Goal: Task Accomplishment & Management: Use online tool/utility

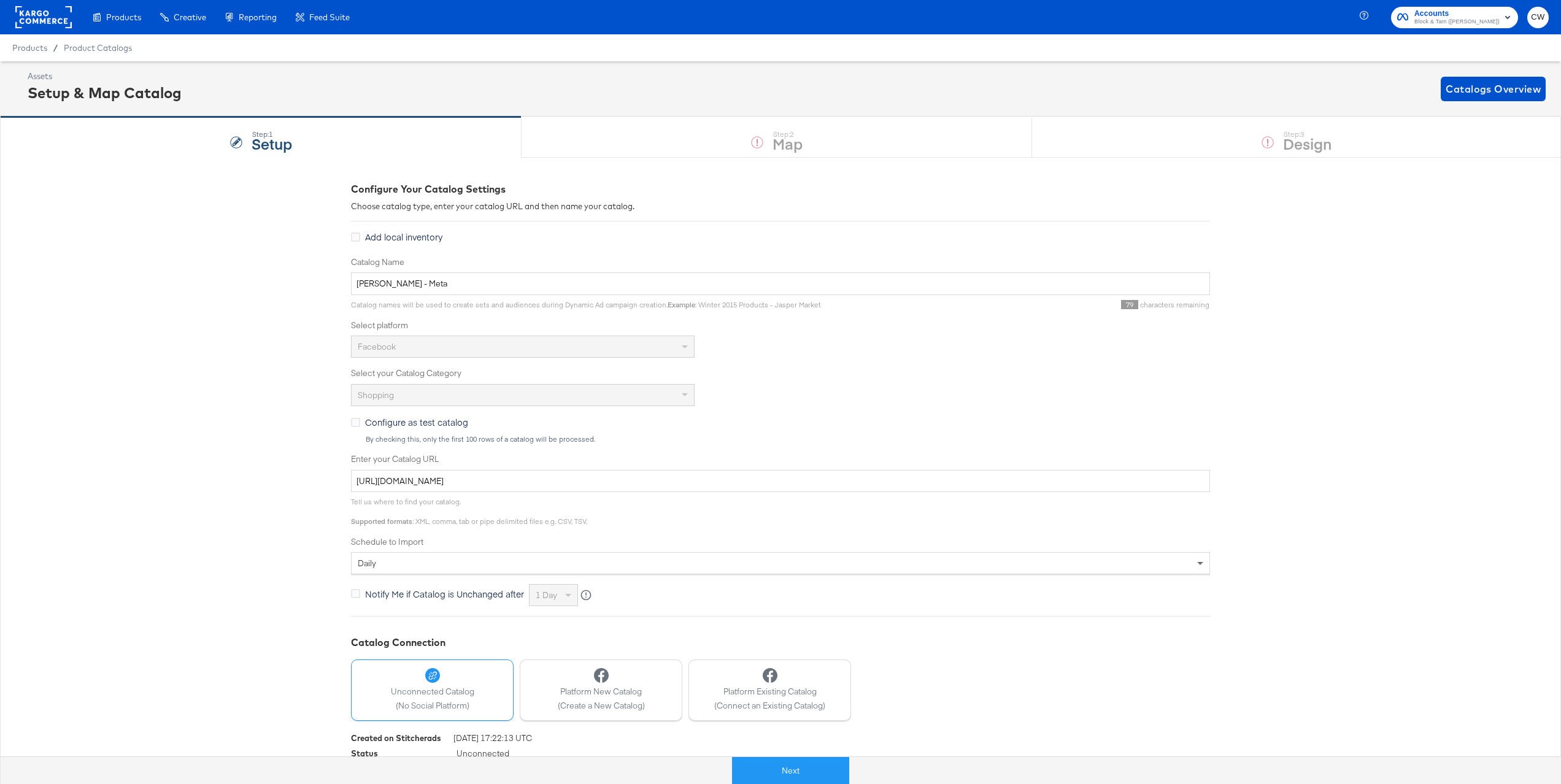
scroll to position [39, 0]
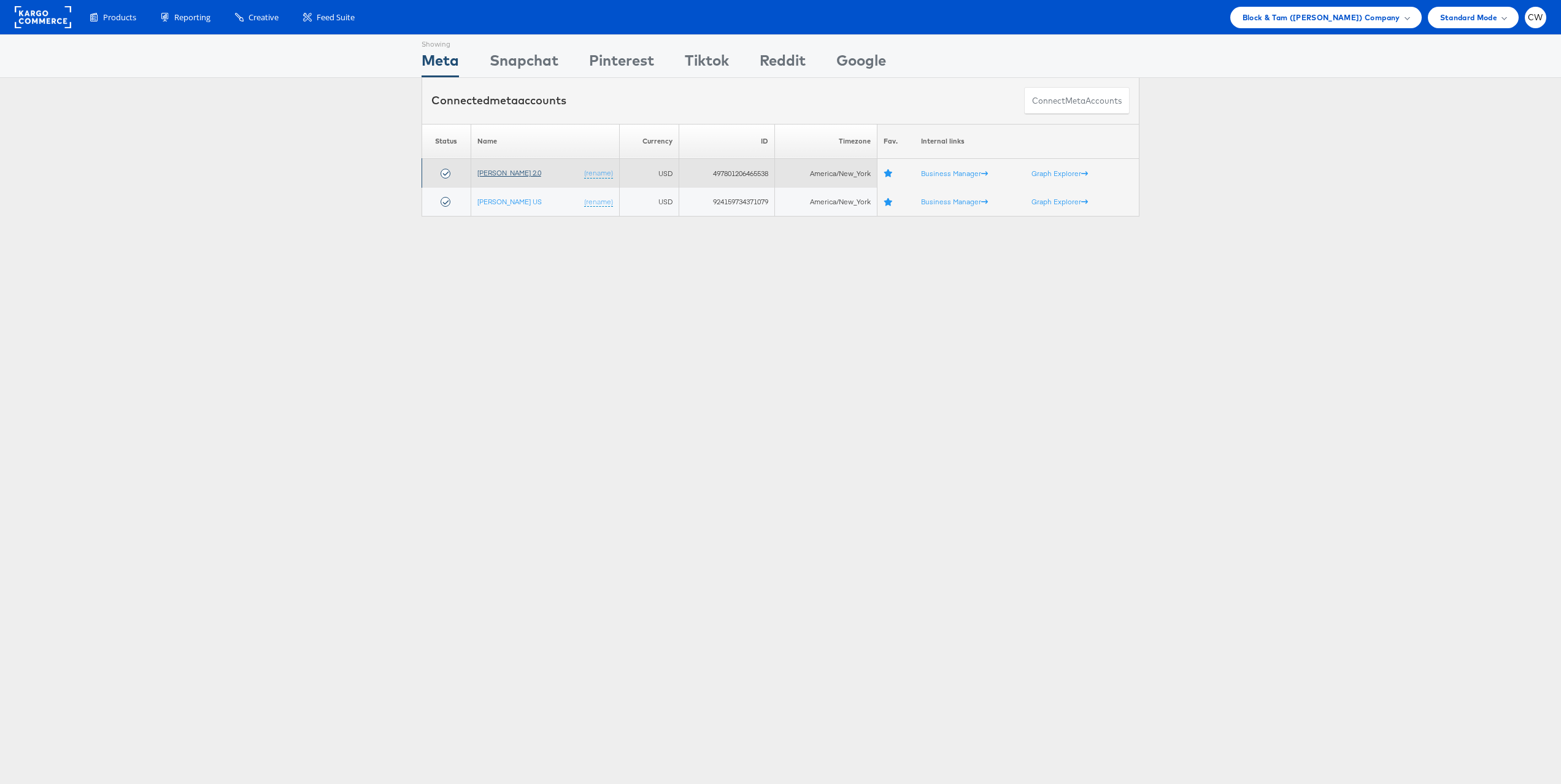
click at [501, 168] on link "Veronica Beard 2.0" at bounding box center [509, 173] width 64 height 9
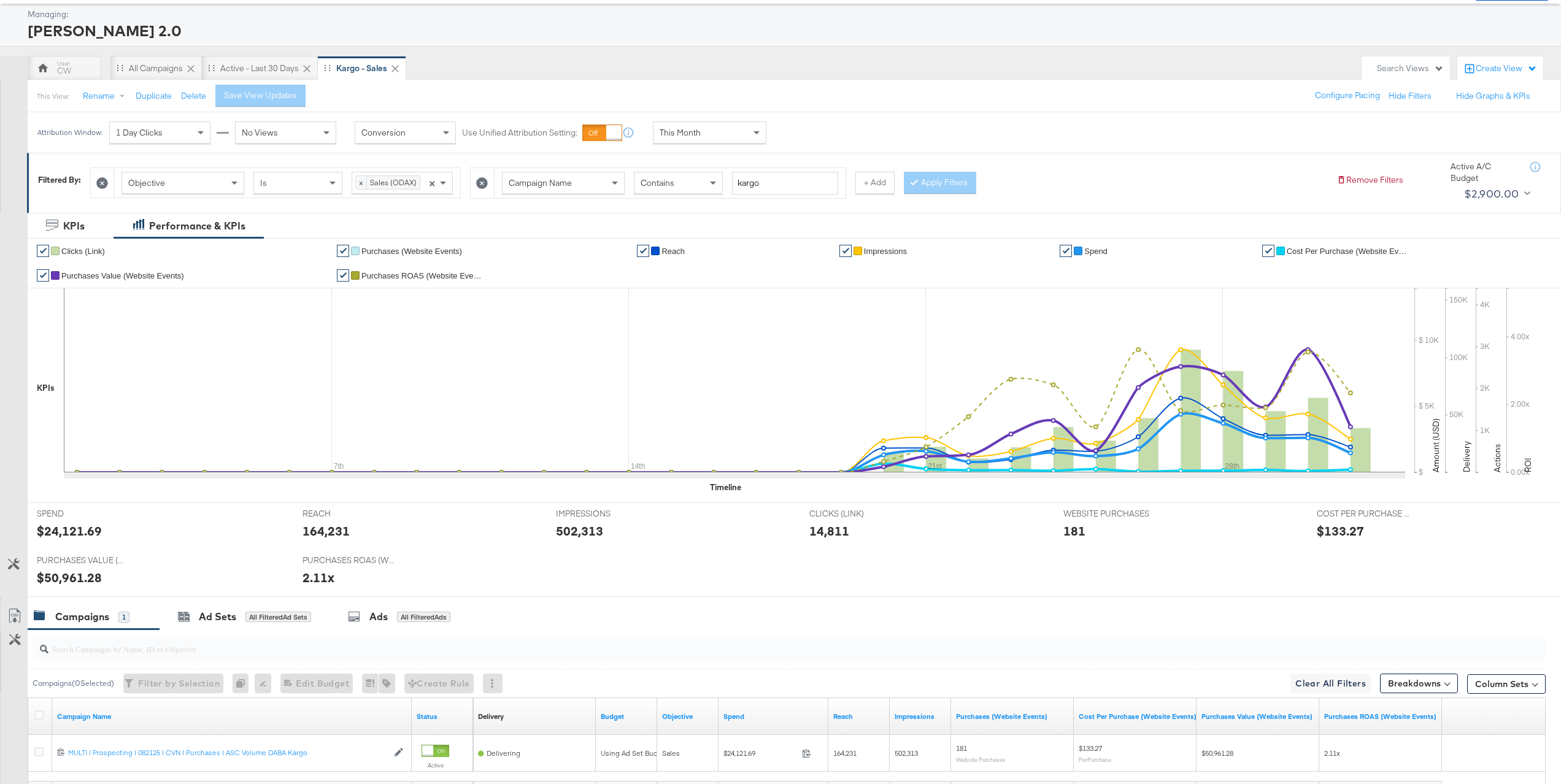
scroll to position [172, 0]
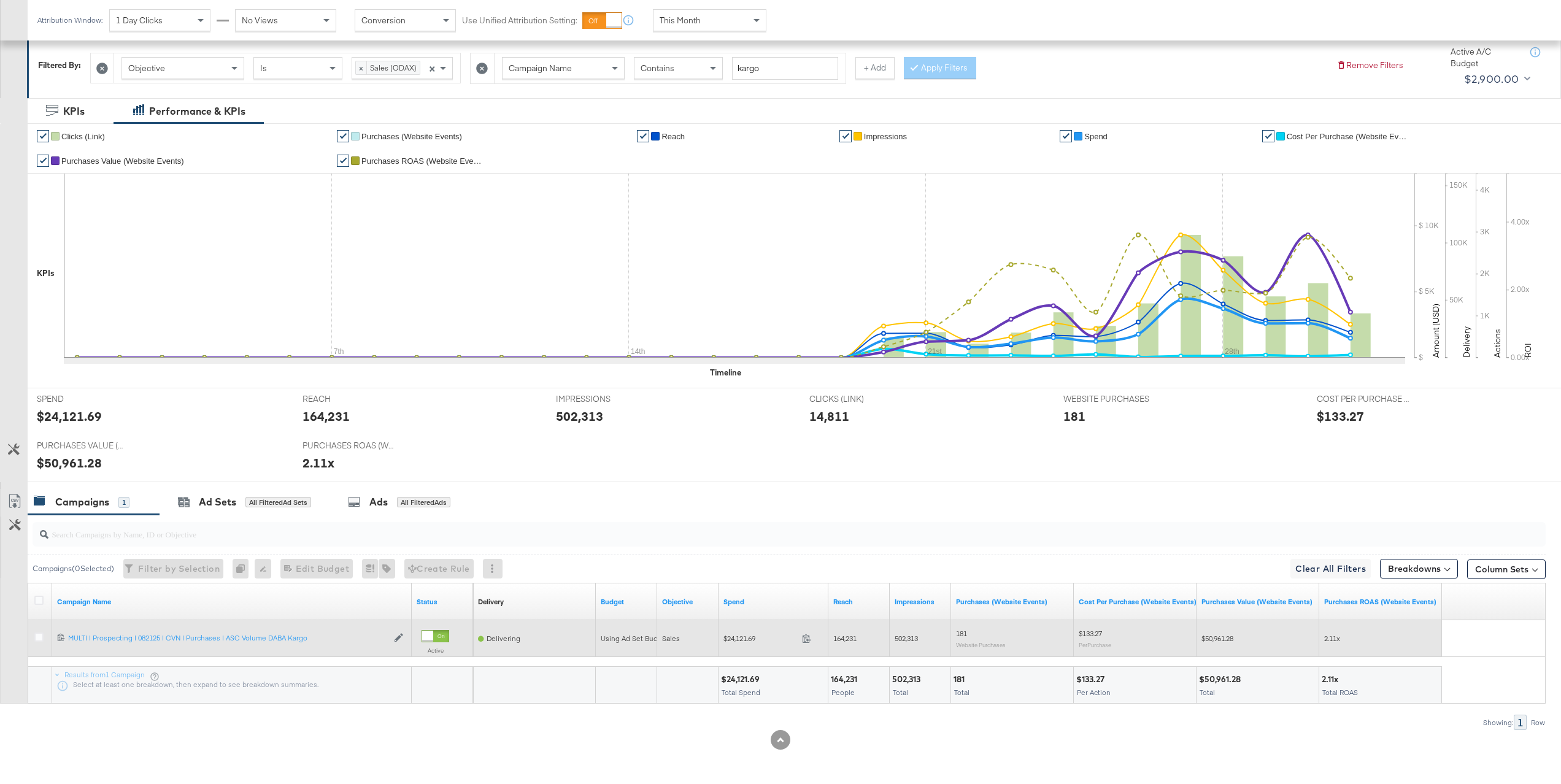
click at [292, 646] on div "120231785004450770 MULTI | Prospecting | 082125 | CVN | Purchases | ASC Volume …" at bounding box center [232, 639] width 360 height 20
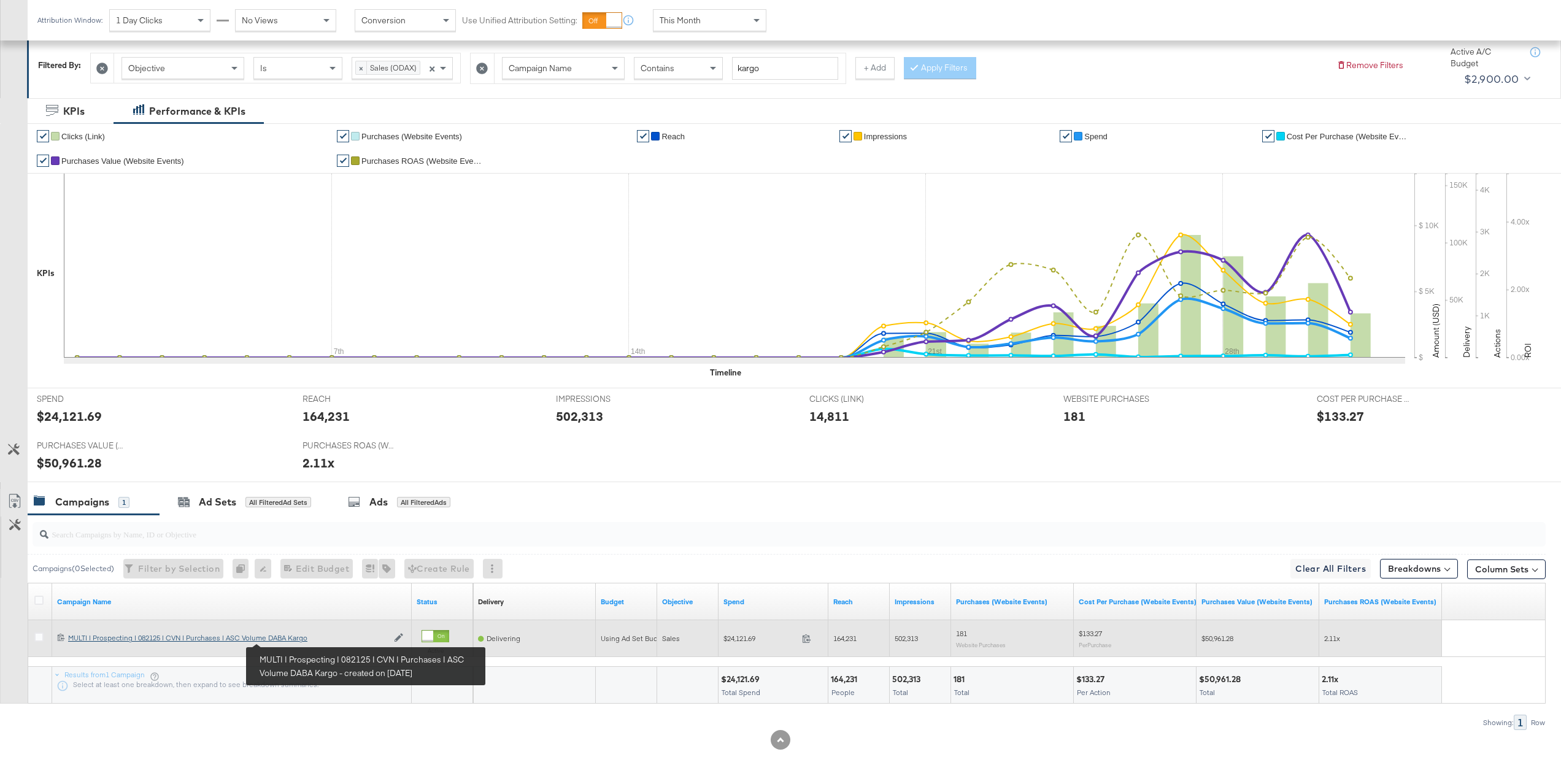
click at [292, 641] on div "MULTI | Prospecting | 082125 | CVN | Purchases | ASC Volume DABA Kargo MULTI | …" at bounding box center [228, 638] width 320 height 10
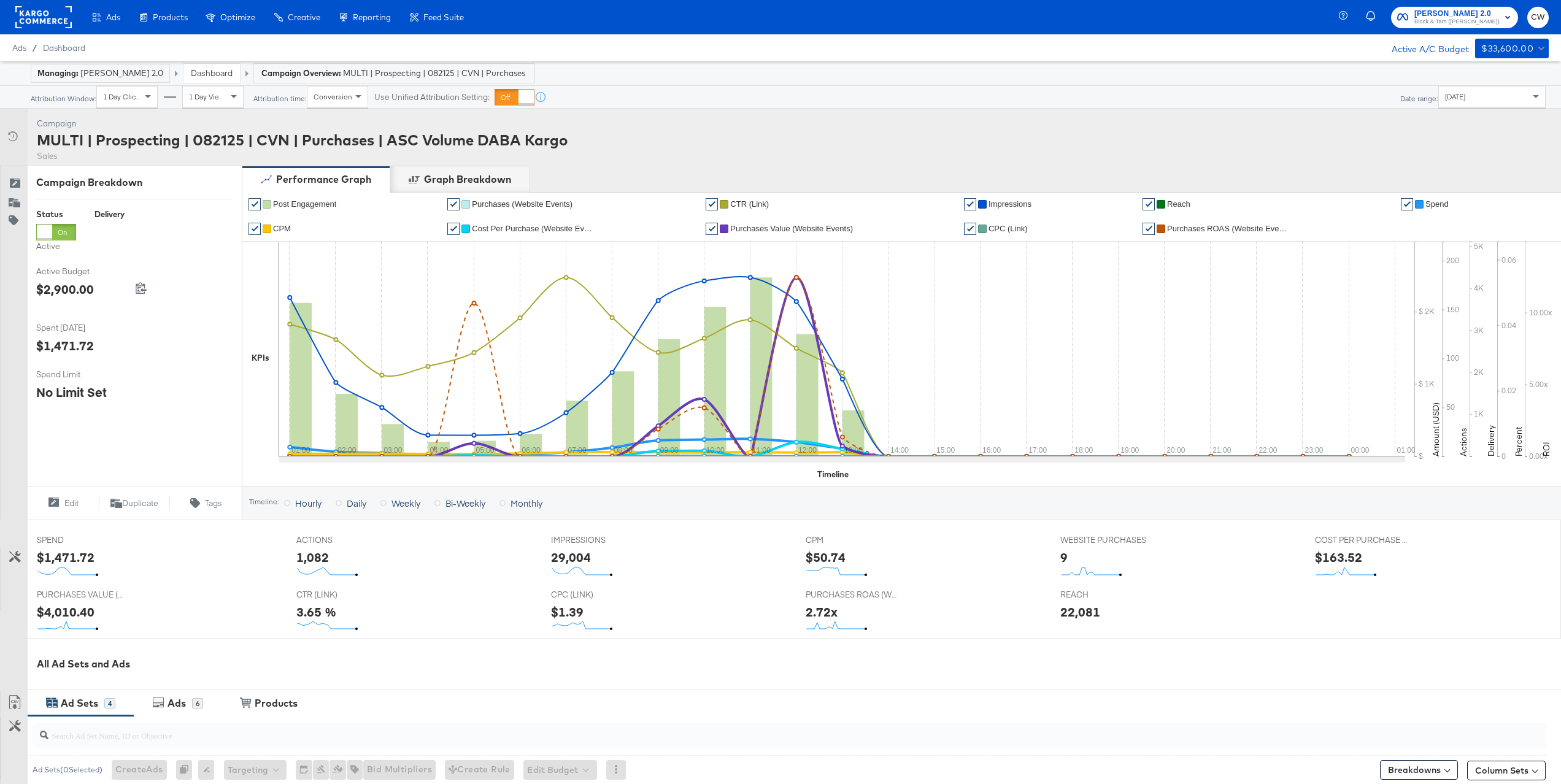
click at [1486, 97] on div "Today" at bounding box center [1492, 96] width 106 height 21
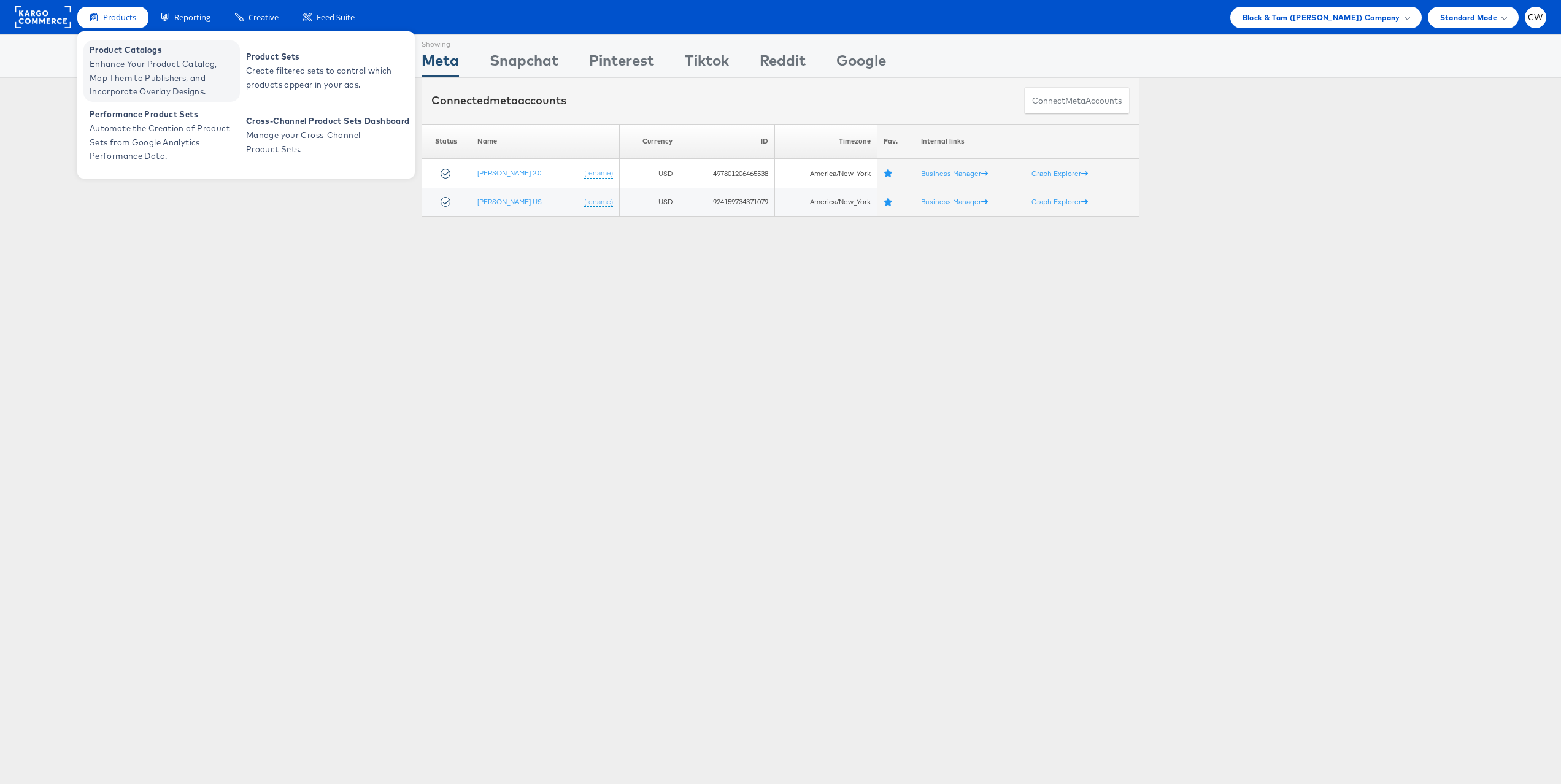
click at [123, 79] on span "Enhance Your Product Catalog, Map Them to Publishers, and Incorporate Overlay D…" at bounding box center [163, 78] width 148 height 42
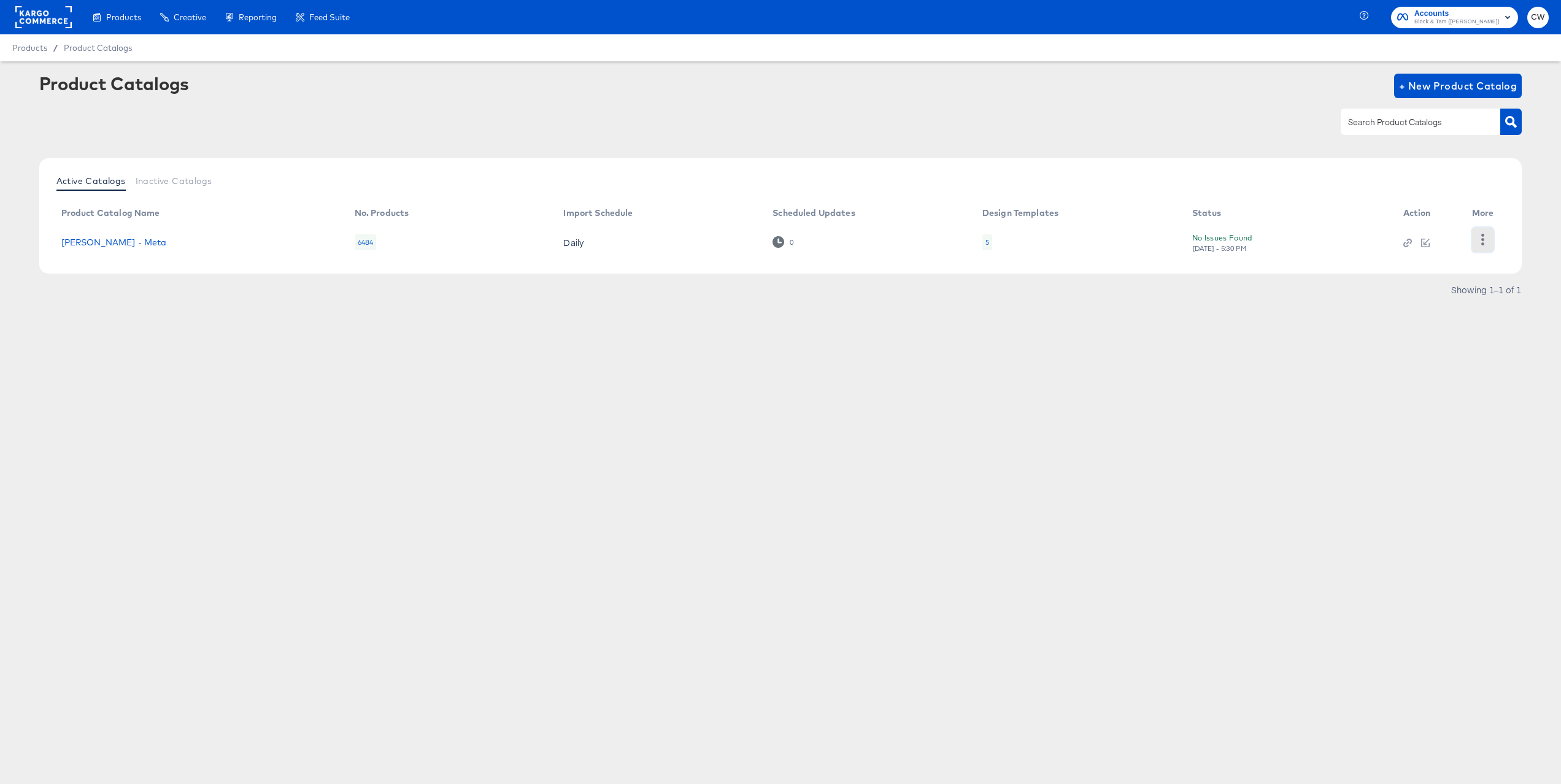
click at [1486, 249] on button "button" at bounding box center [1483, 240] width 22 height 24
click at [1417, 238] on div "HUD Checks (Internal)" at bounding box center [1432, 239] width 123 height 20
